Goal: Contribute content: Add original content to the website for others to see

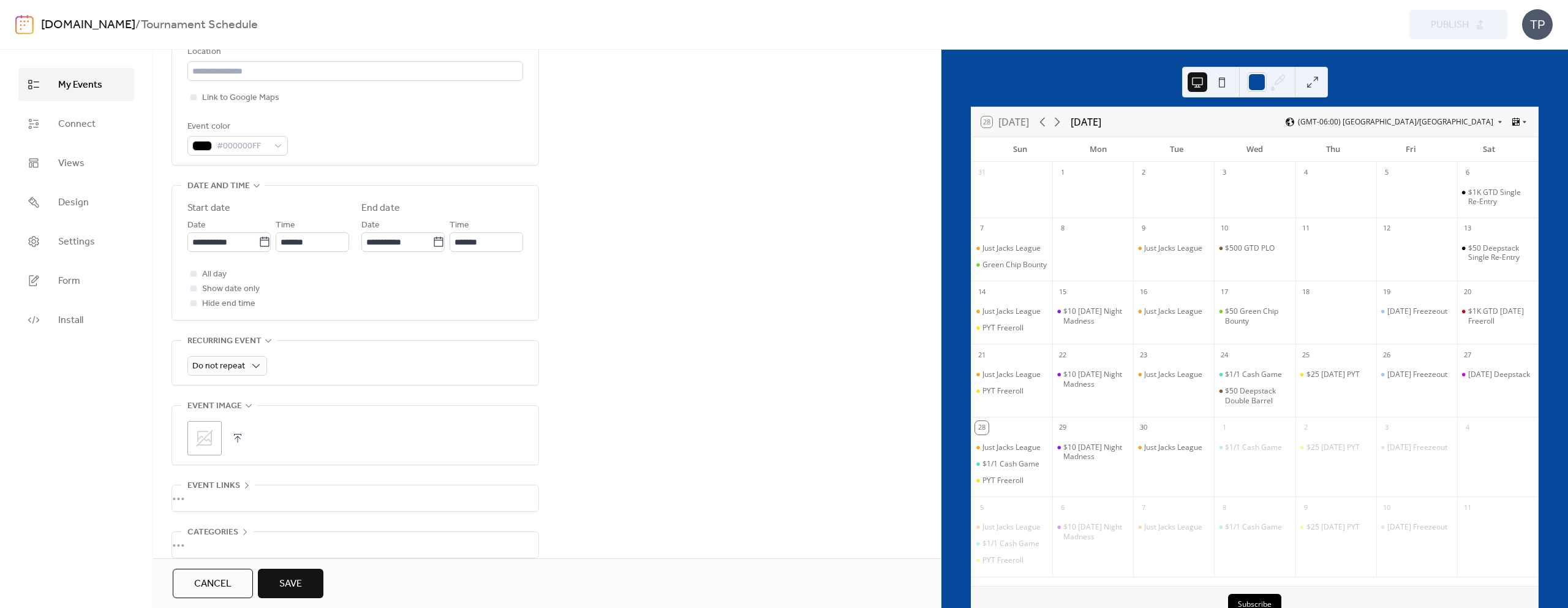
scroll to position [297, 0]
click at [211, 430] on icon at bounding box center [204, 430] width 17 height 17
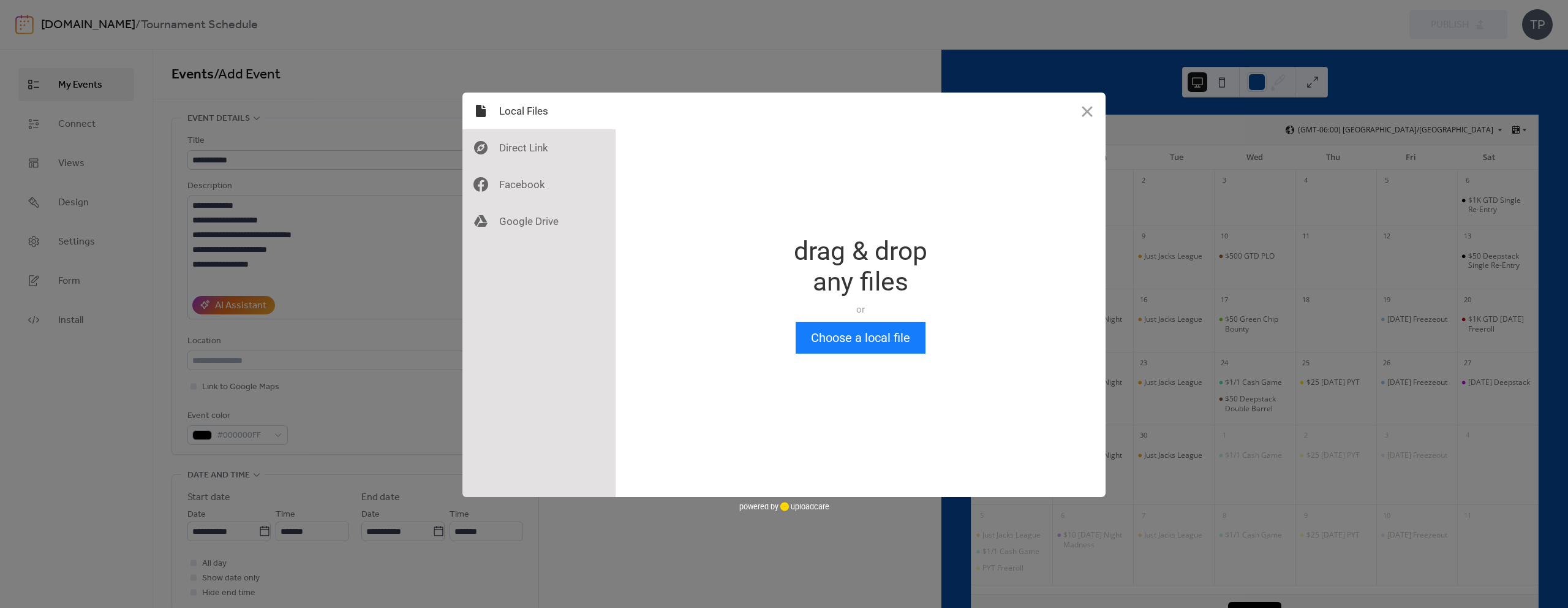
scroll to position [0, 0]
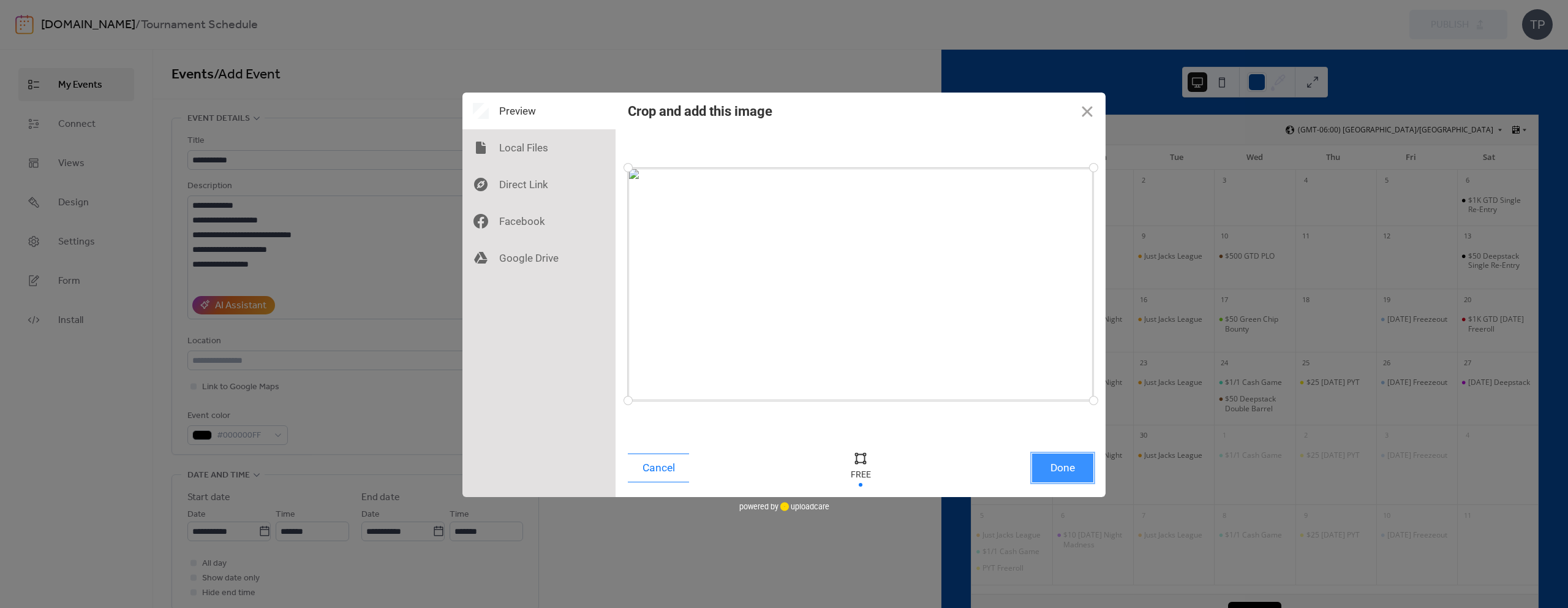
click at [1065, 466] on button "Done" at bounding box center [1062, 467] width 61 height 29
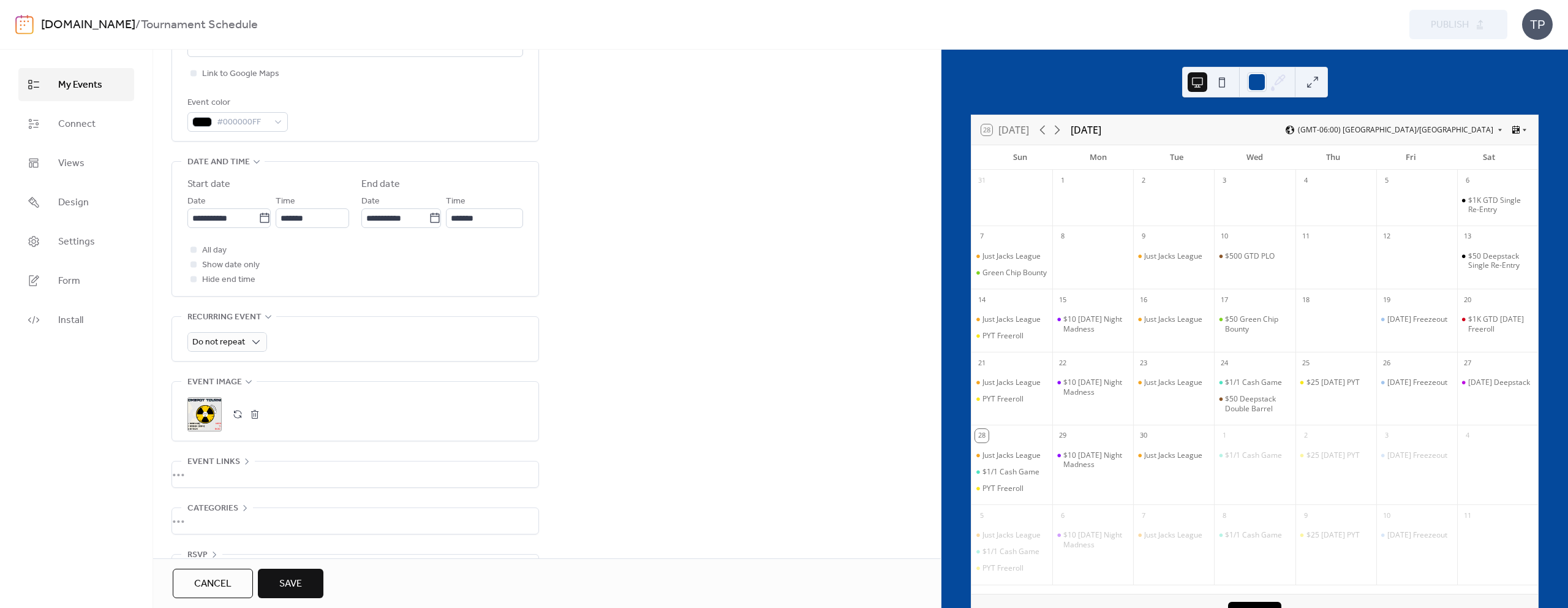
scroll to position [350, 0]
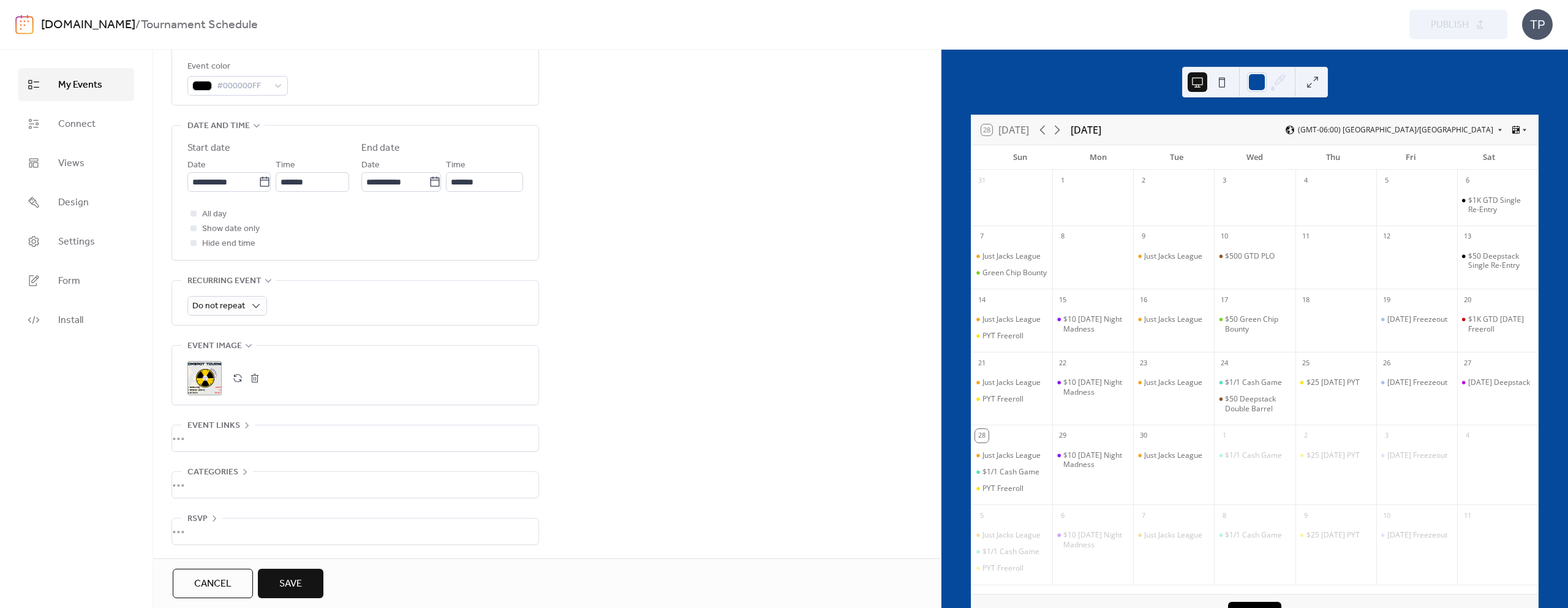
click at [282, 582] on span "Save" at bounding box center [290, 583] width 23 height 15
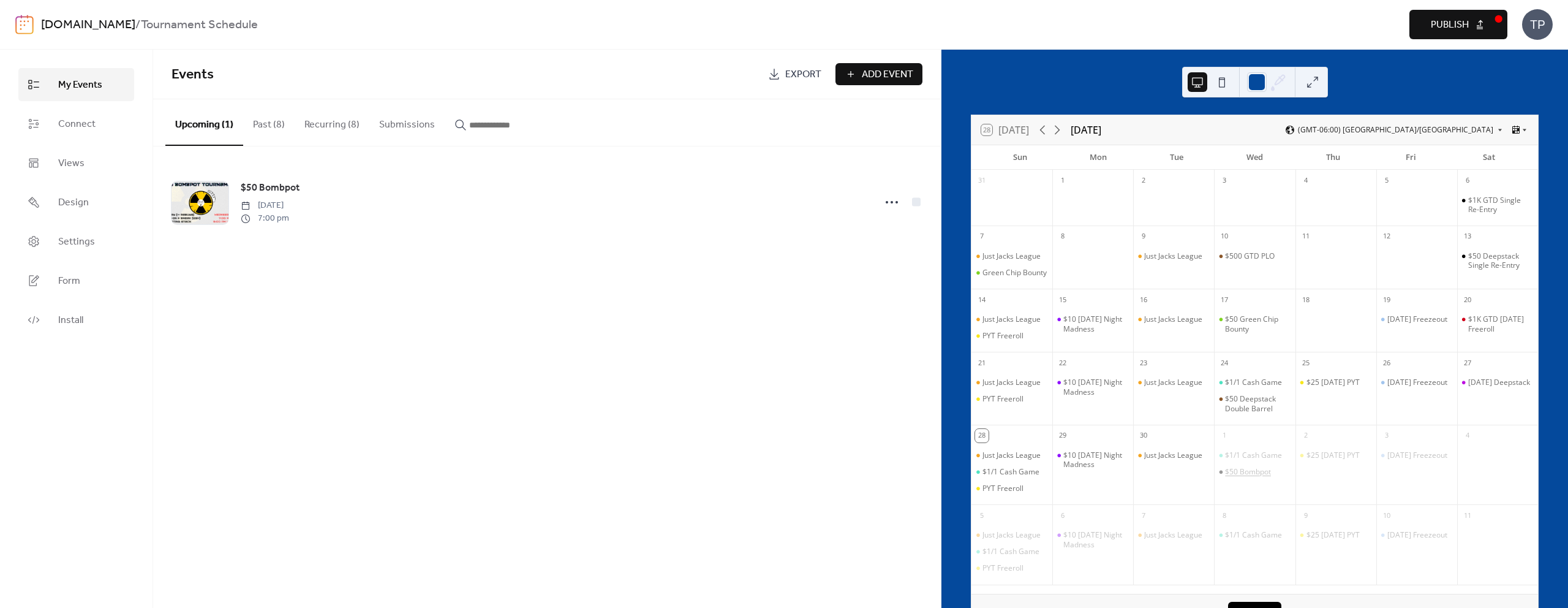
click at [1265, 476] on div "$50 Bombpot" at bounding box center [1247, 471] width 46 height 10
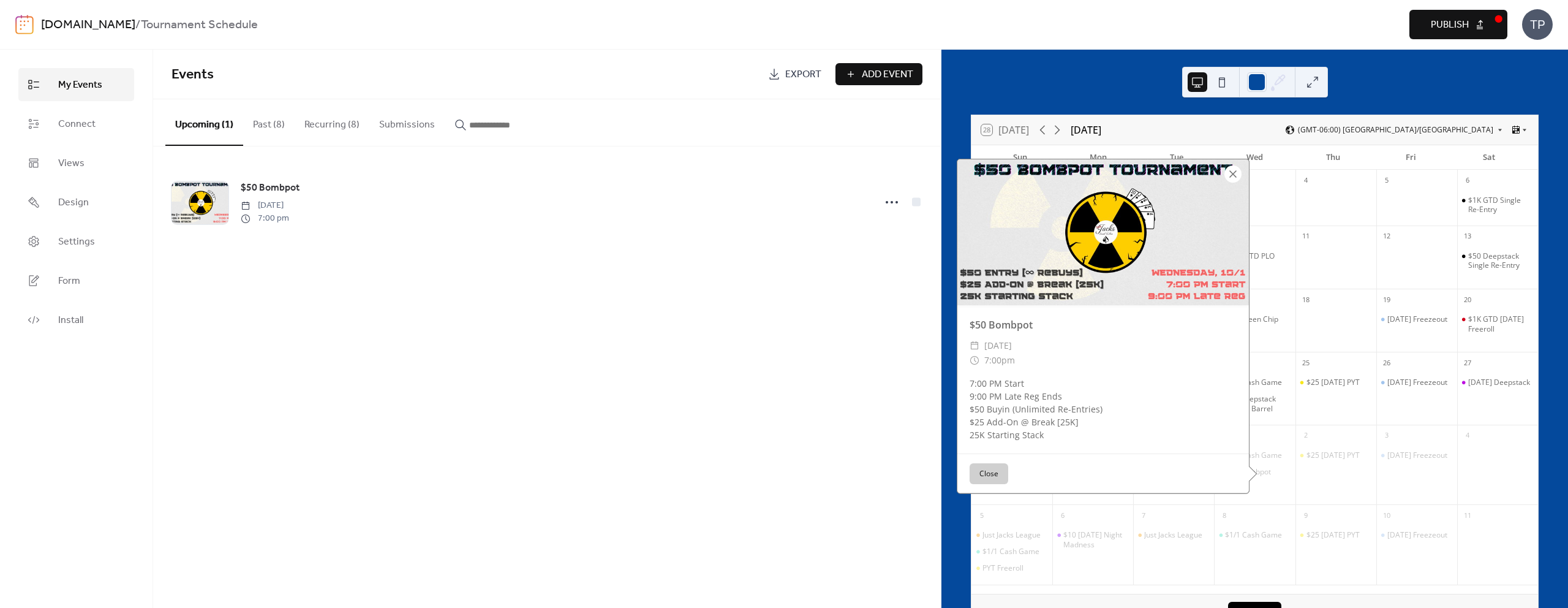
click at [1229, 181] on div at bounding box center [1232, 173] width 17 height 17
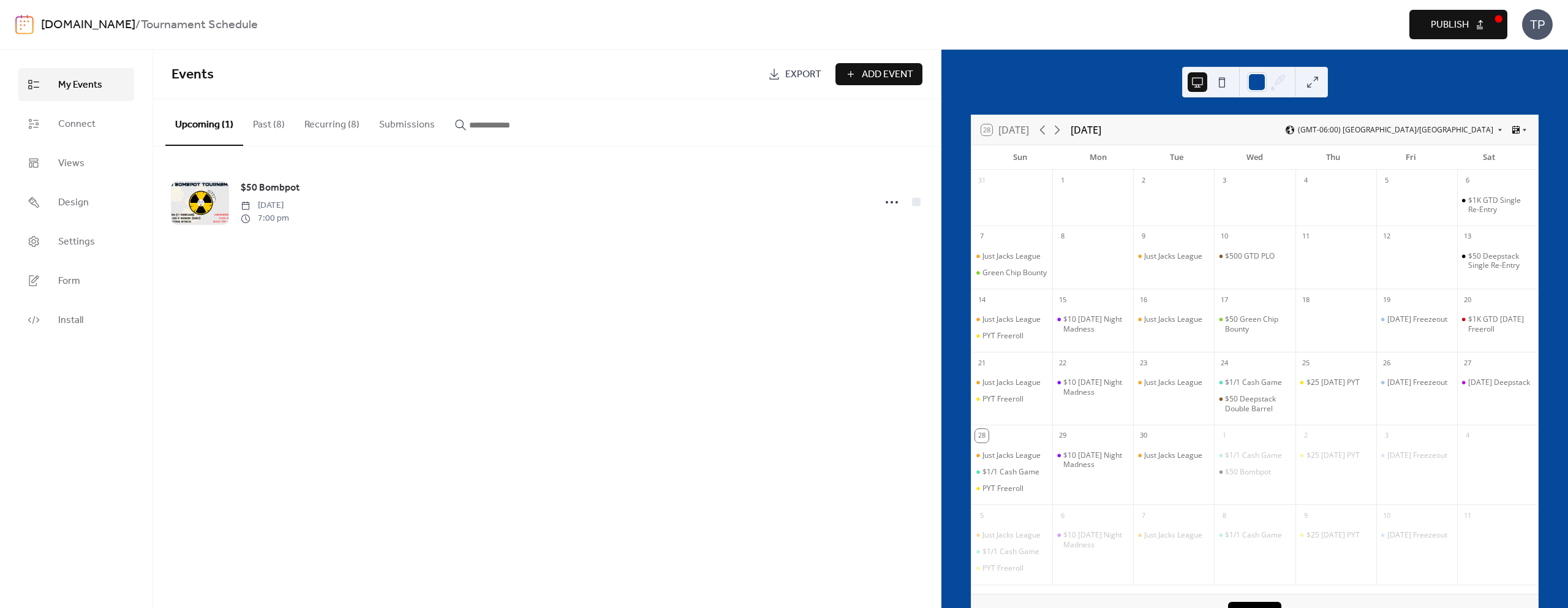
click at [1450, 28] on span "Publish" at bounding box center [1449, 25] width 38 height 15
click at [335, 121] on button "Recurring (8)" at bounding box center [332, 122] width 74 height 46
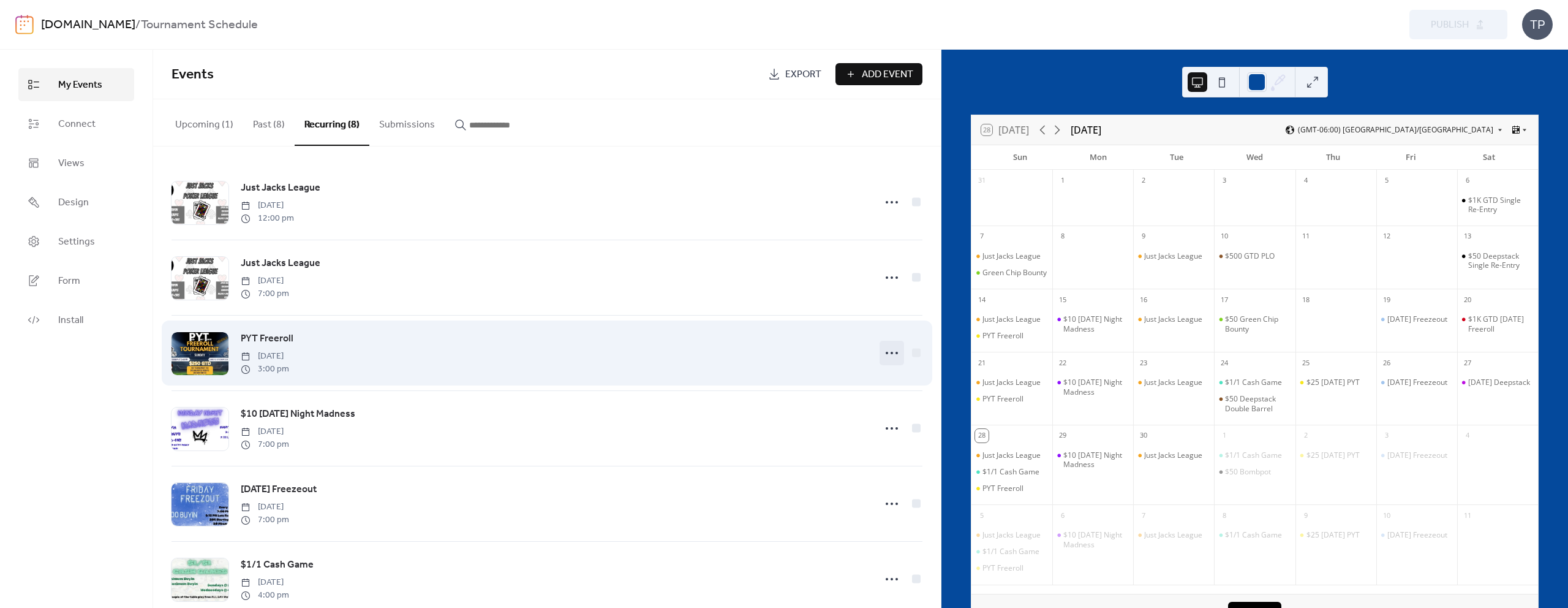
click at [889, 351] on icon at bounding box center [892, 353] width 20 height 20
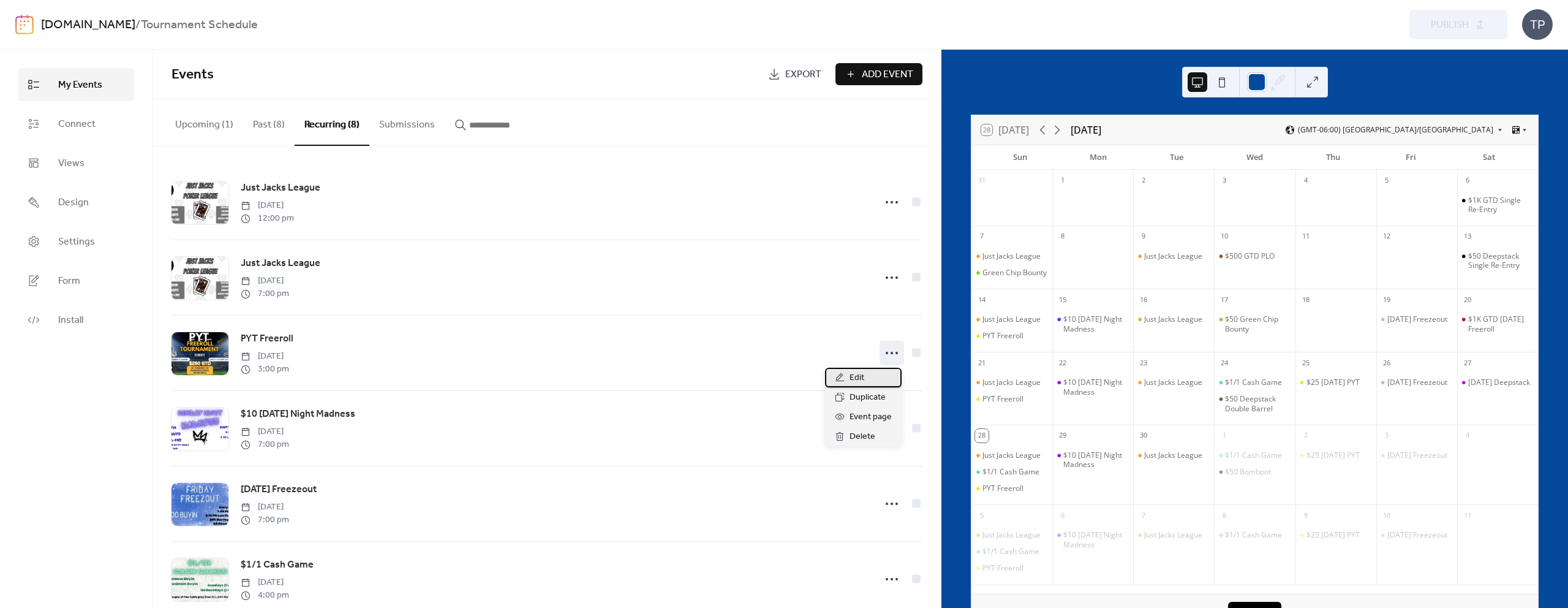
click at [842, 382] on div "Edit" at bounding box center [862, 377] width 76 height 20
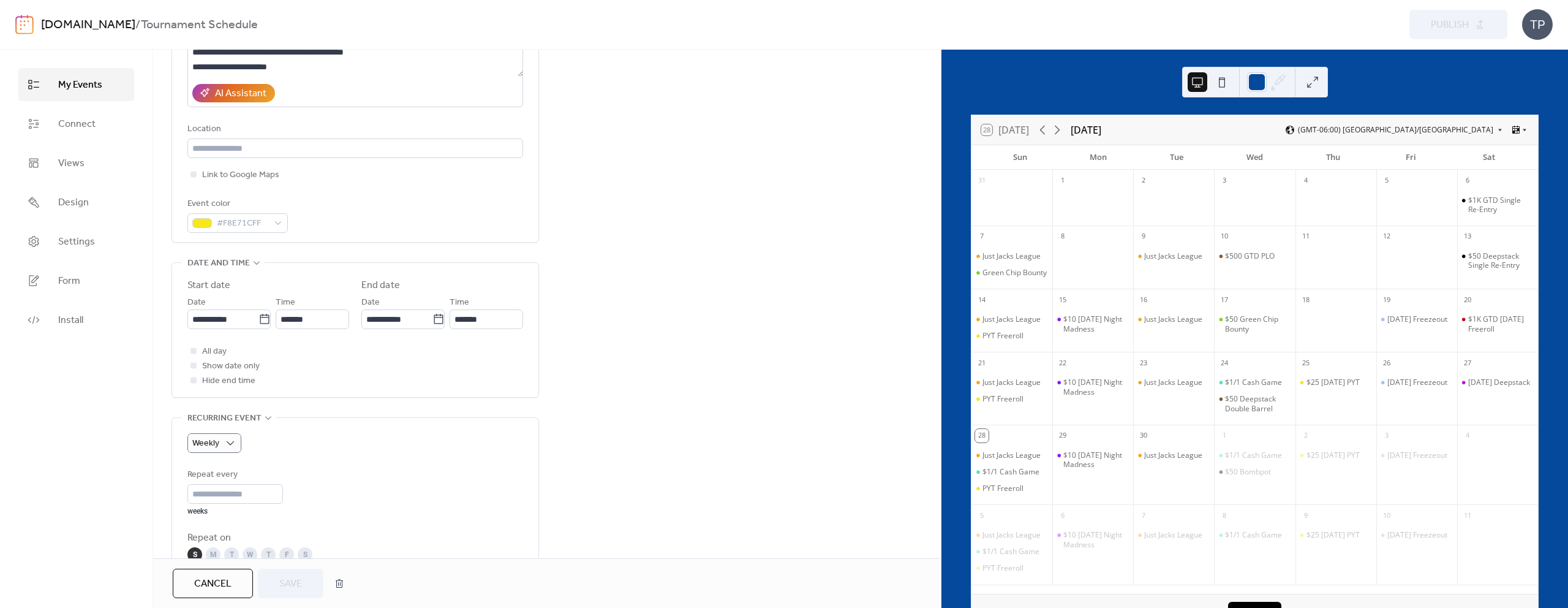
scroll to position [427, 0]
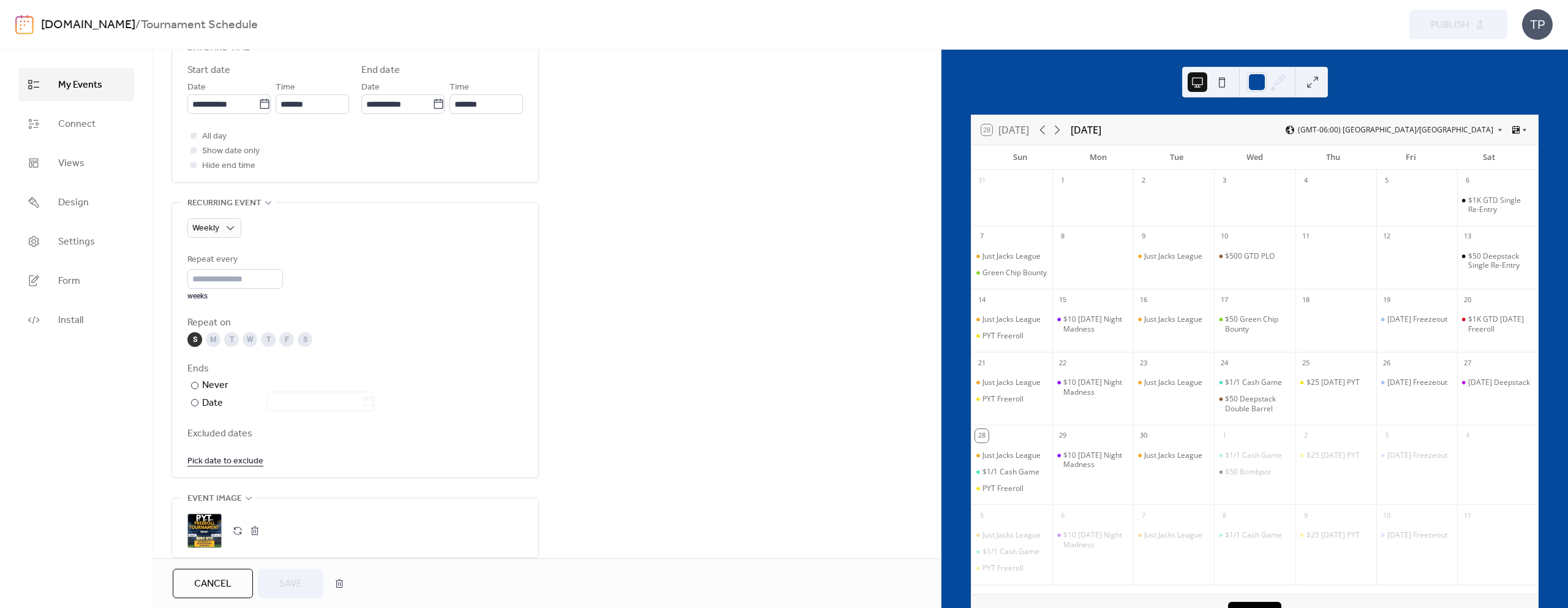
click at [214, 533] on div ";" at bounding box center [204, 530] width 35 height 35
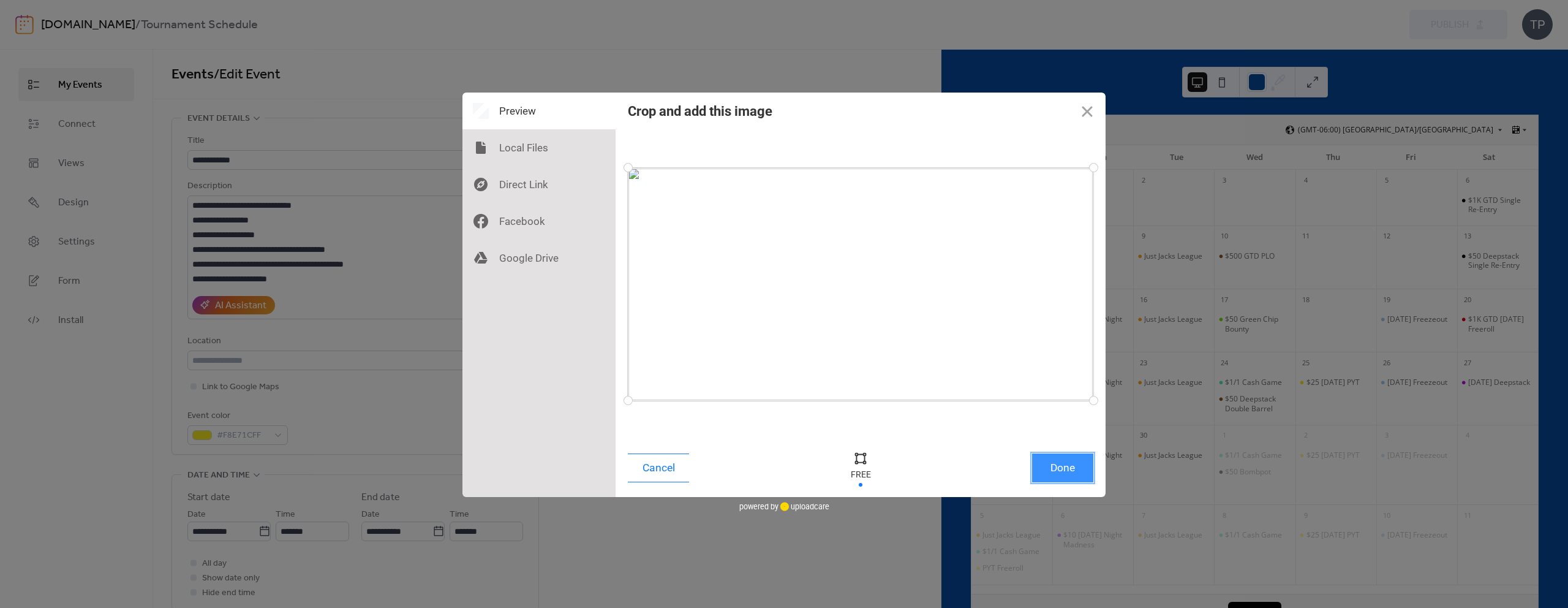
click at [1057, 478] on button "Done" at bounding box center [1062, 467] width 61 height 29
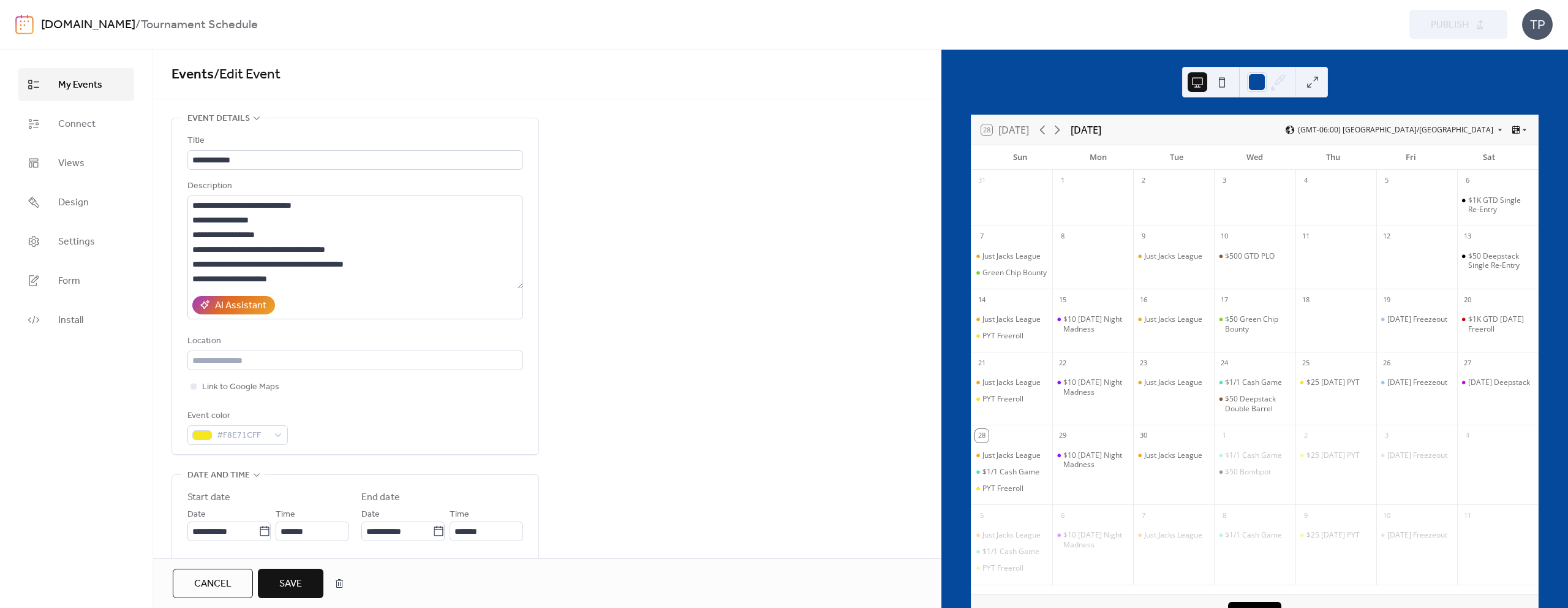
scroll to position [323, 0]
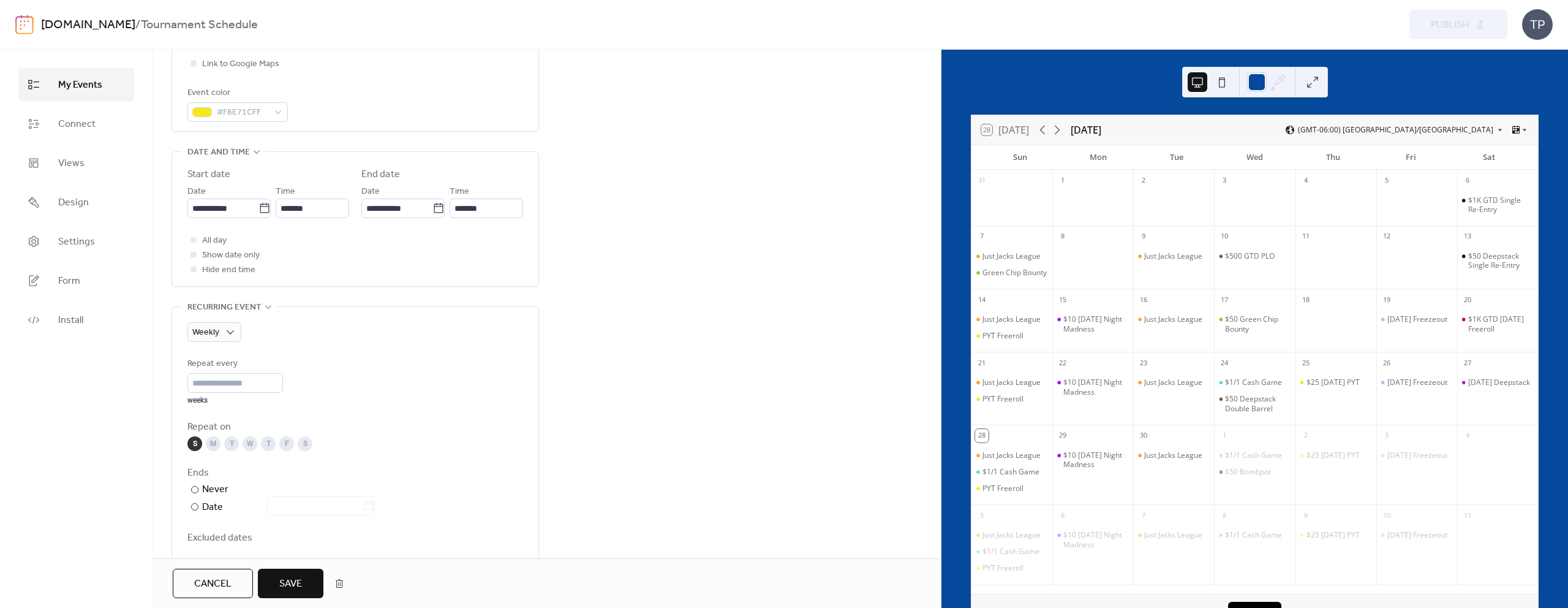
click at [305, 577] on button "Save" at bounding box center [290, 583] width 65 height 30
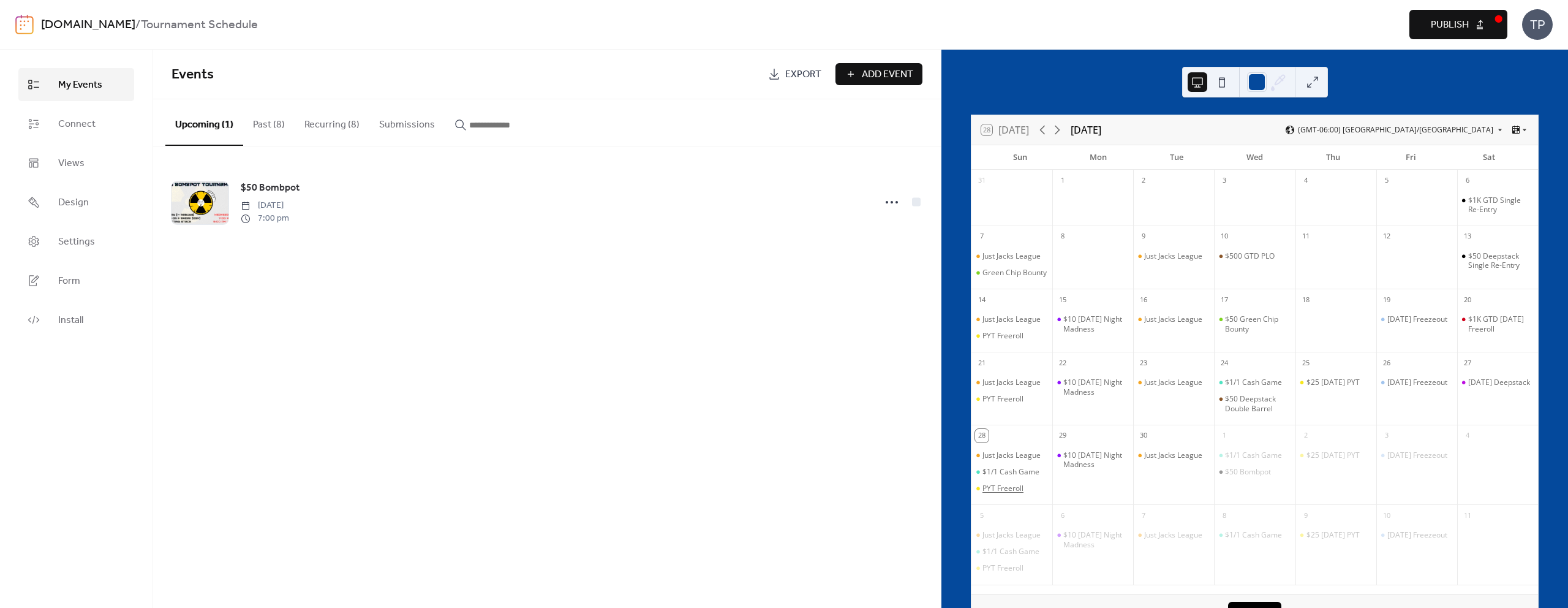
scroll to position [16, 0]
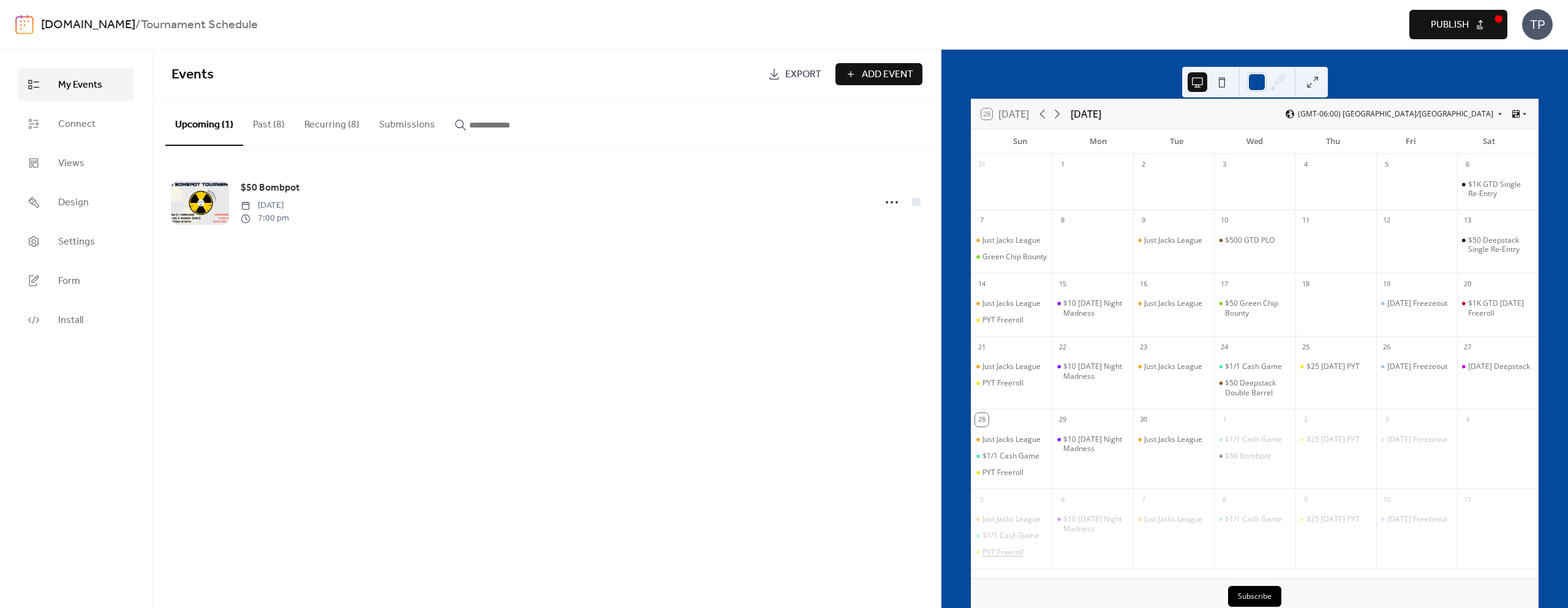
click at [1019, 557] on div "PYT Freeroll" at bounding box center [1002, 552] width 41 height 10
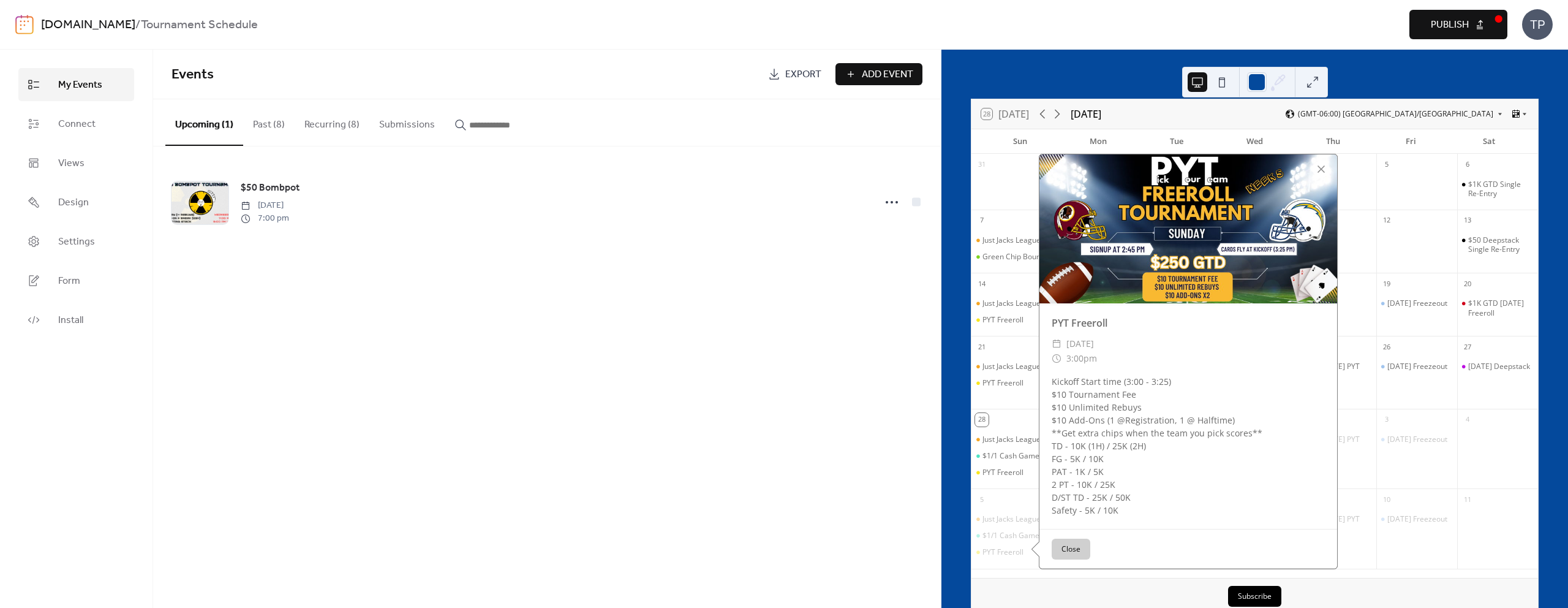
click at [1068, 559] on button "Close" at bounding box center [1070, 549] width 39 height 21
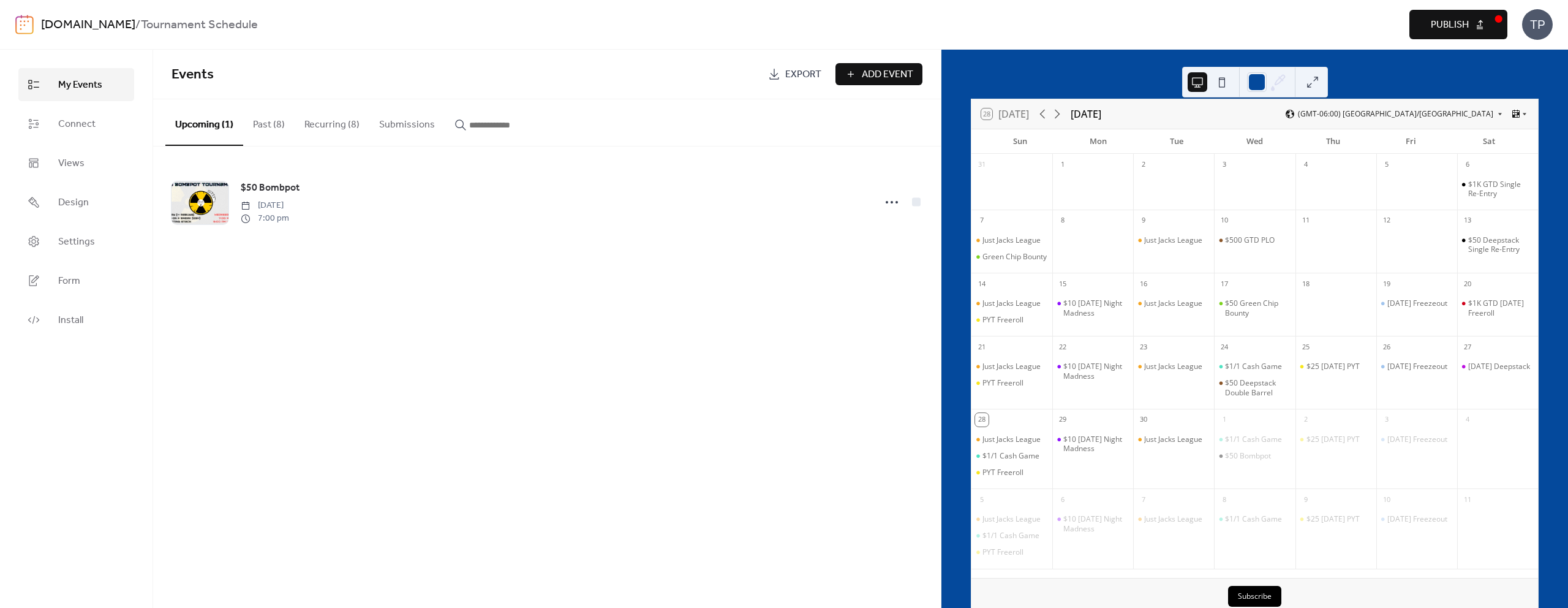
click at [324, 125] on button "Recurring (8)" at bounding box center [332, 122] width 74 height 46
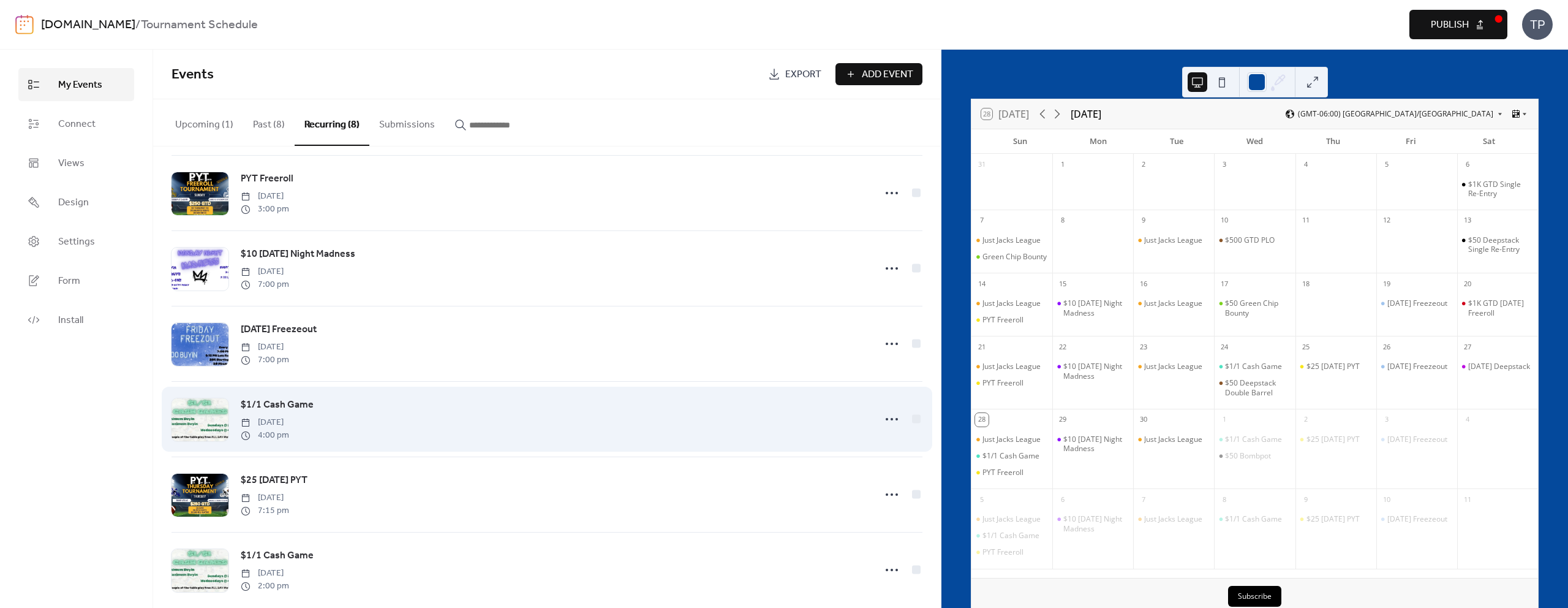
scroll to position [177, 0]
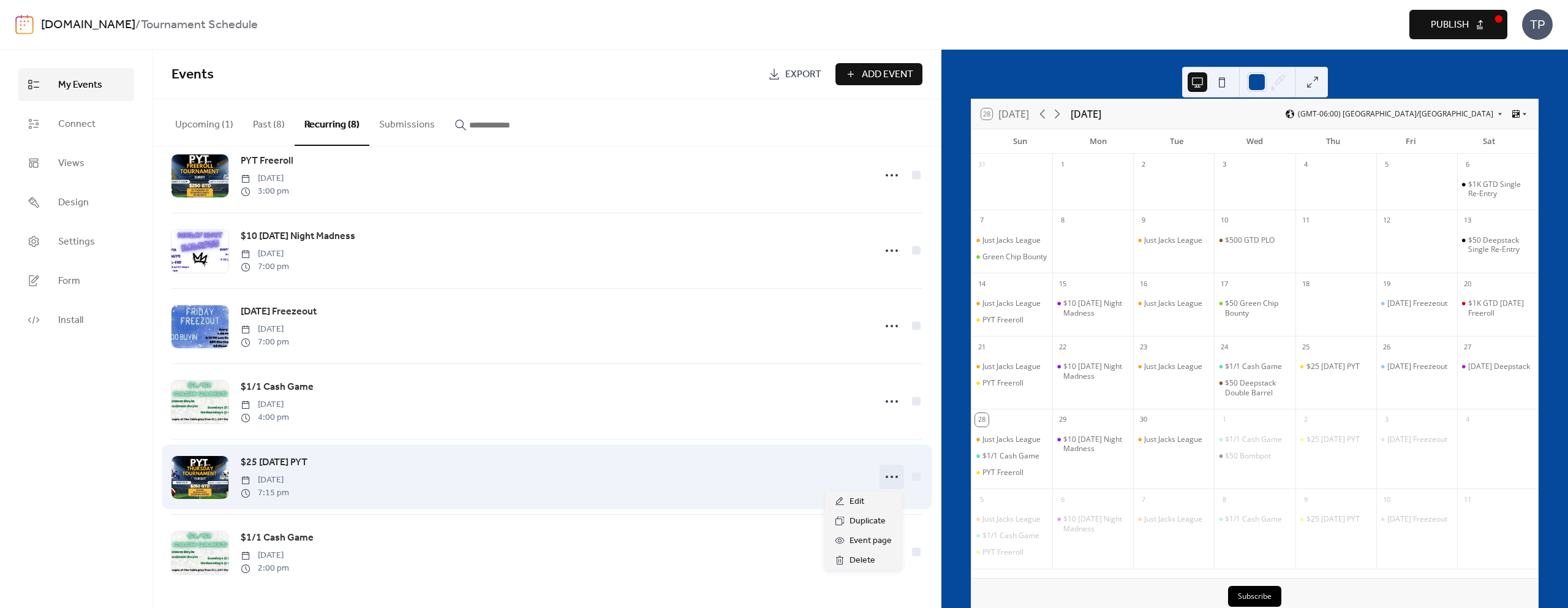
click at [884, 471] on icon at bounding box center [892, 476] width 20 height 20
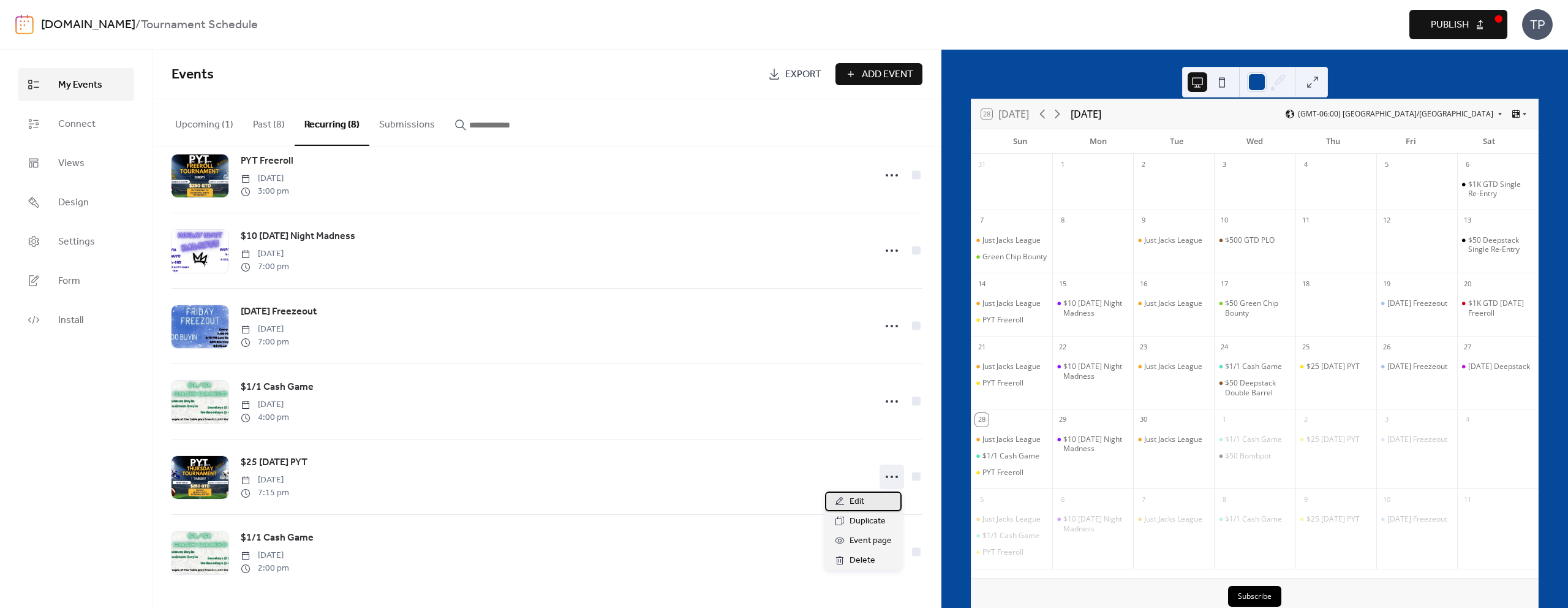
click at [848, 507] on div "Edit" at bounding box center [862, 501] width 76 height 20
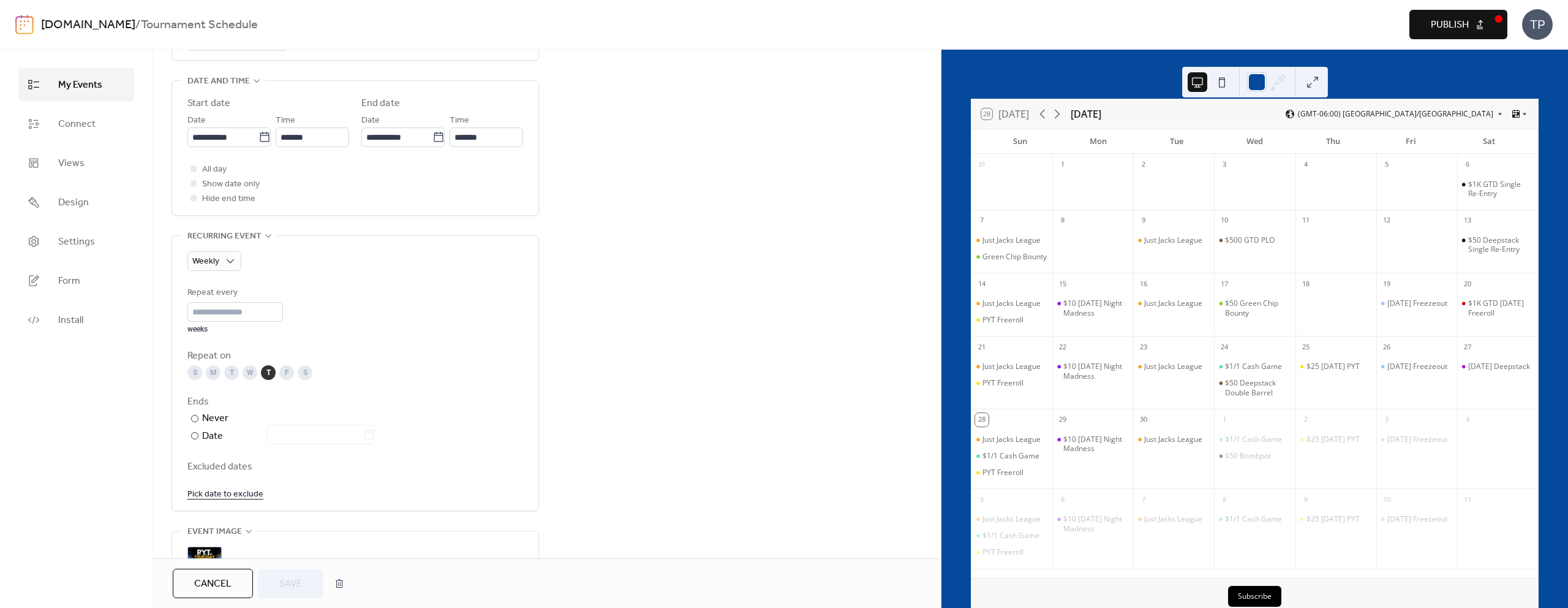
scroll to position [546, 0]
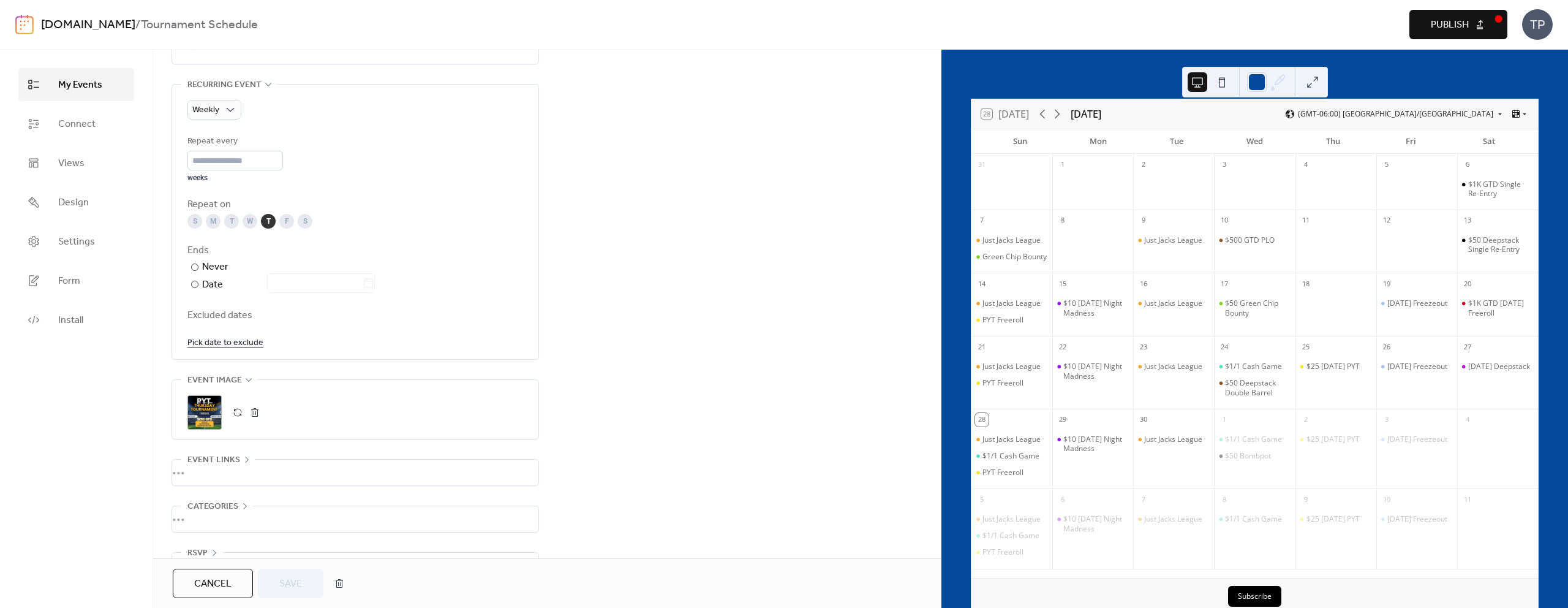
click at [206, 418] on div ";" at bounding box center [204, 412] width 35 height 35
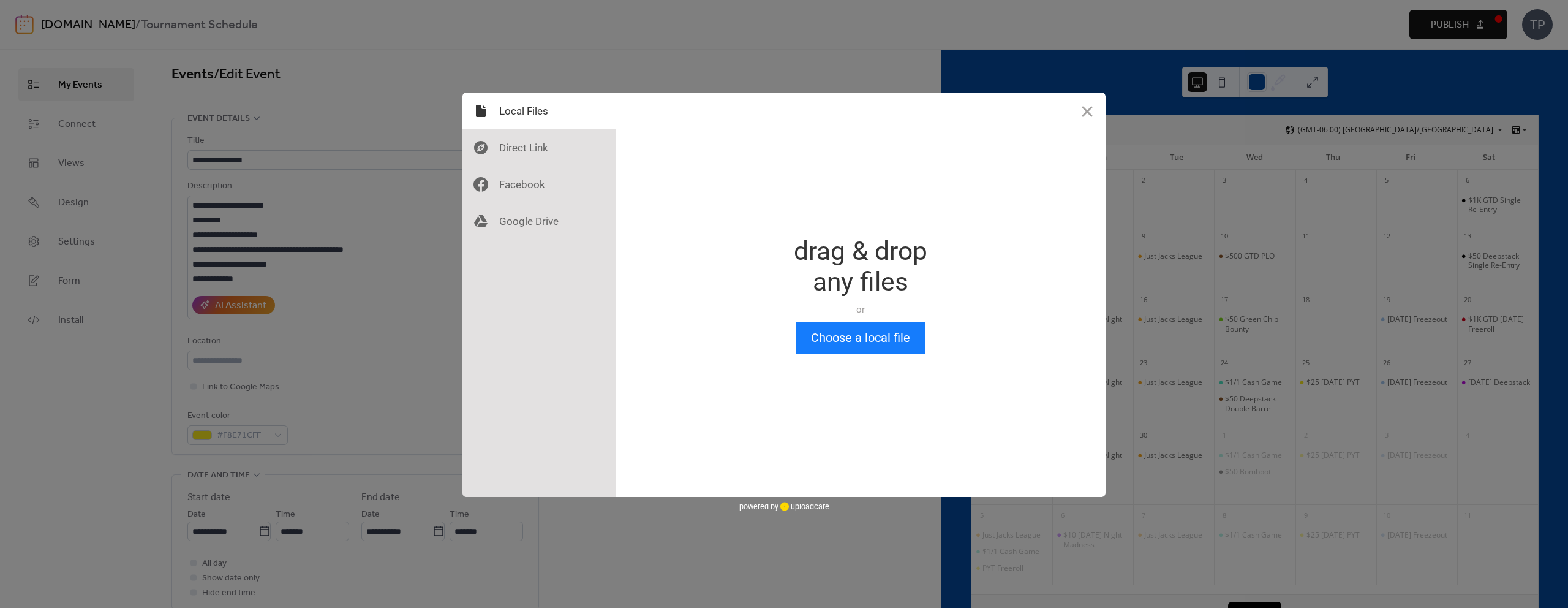
scroll to position [0, 0]
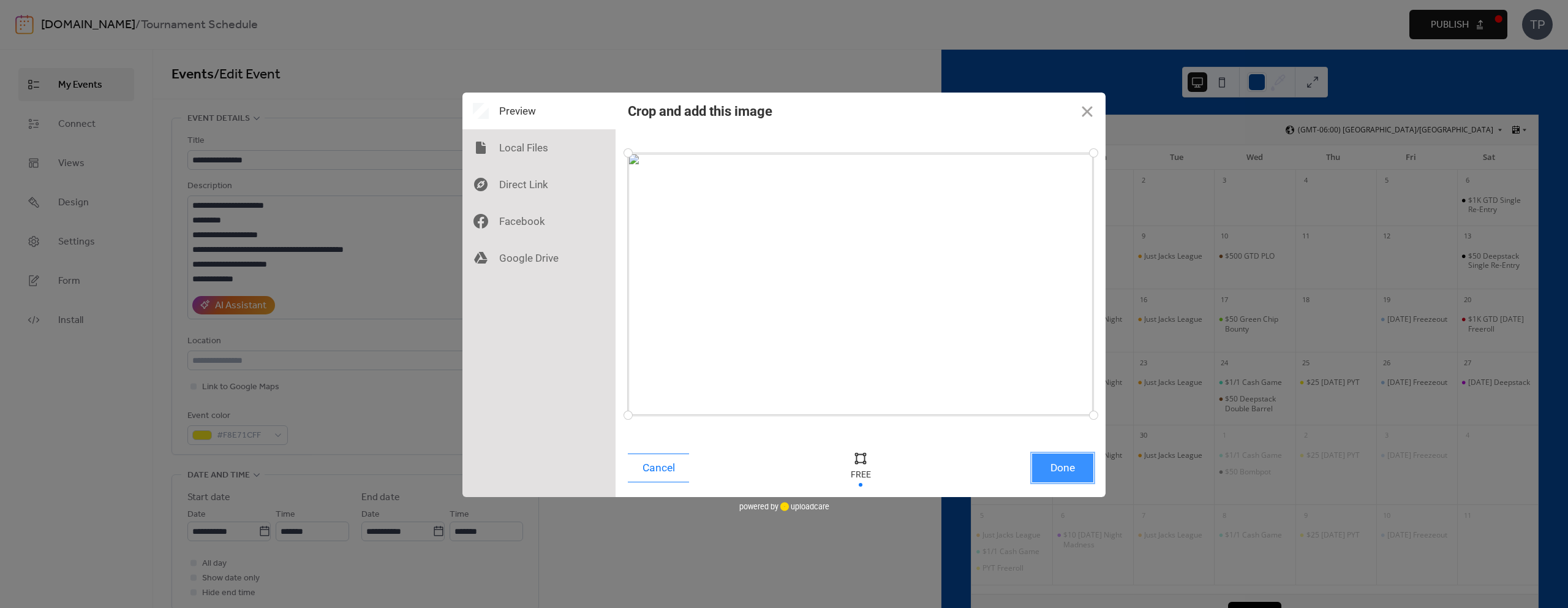
click at [1064, 465] on button "Done" at bounding box center [1062, 467] width 61 height 29
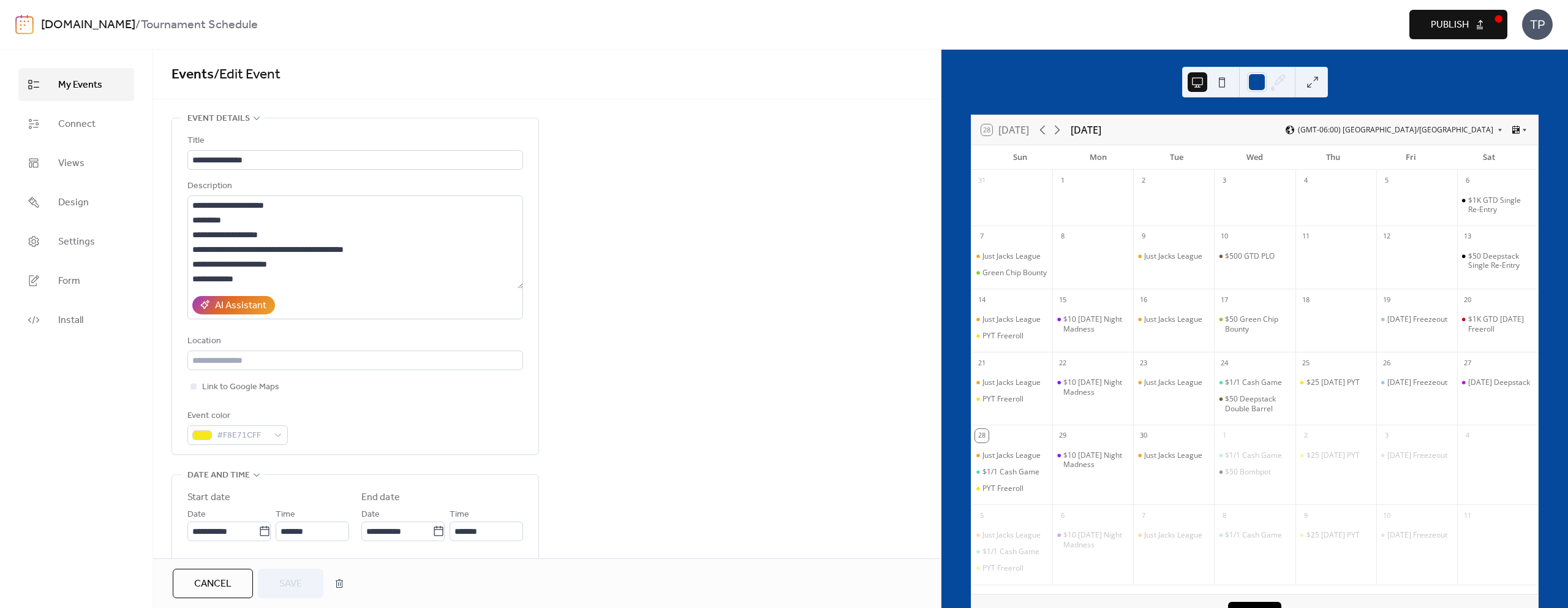
click at [1455, 18] on span "Publish" at bounding box center [1449, 25] width 38 height 15
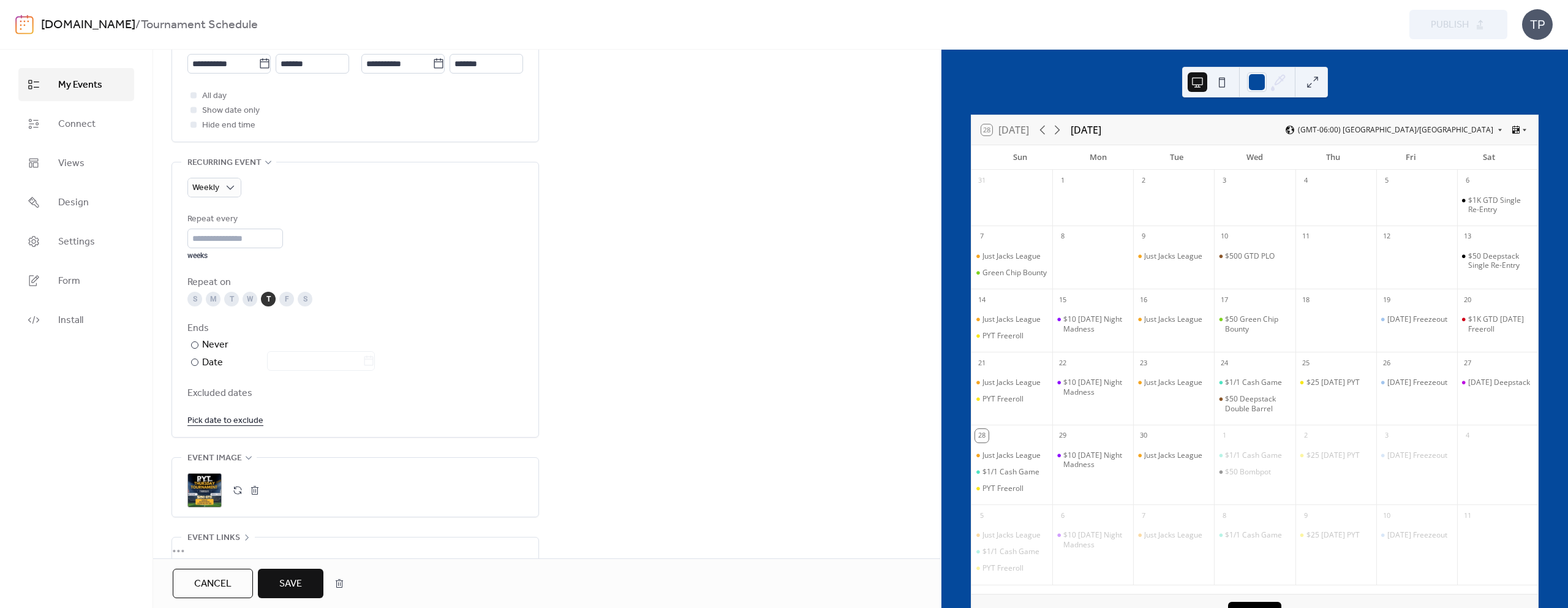
scroll to position [579, 0]
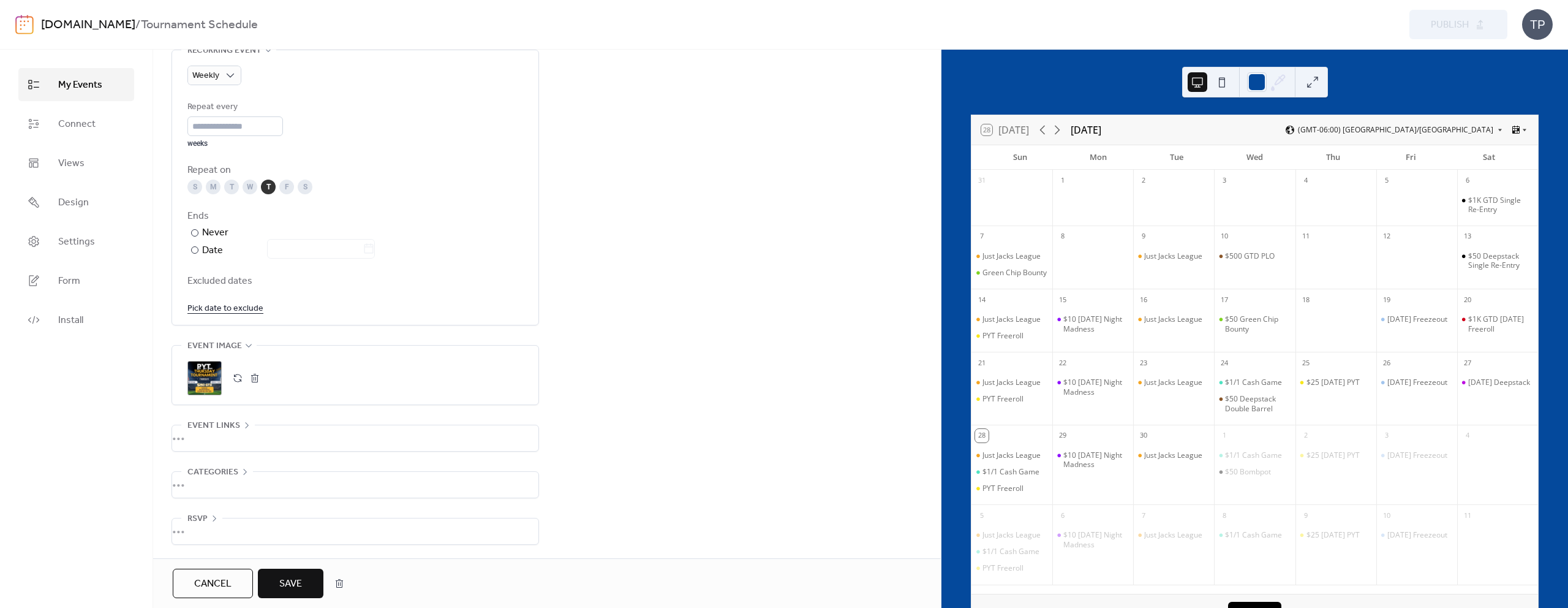
click at [293, 577] on span "Save" at bounding box center [290, 583] width 23 height 15
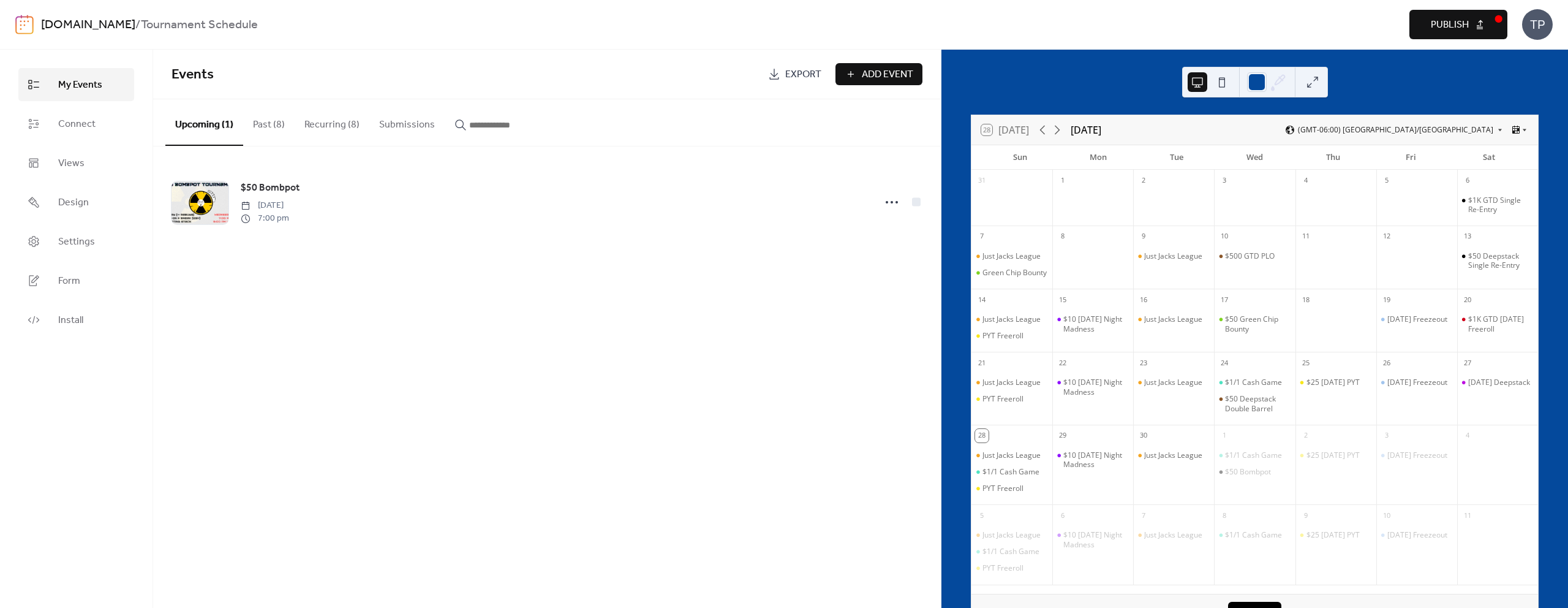
click at [1478, 23] on button "Publish" at bounding box center [1458, 25] width 98 height 30
